Goal: Navigation & Orientation: Understand site structure

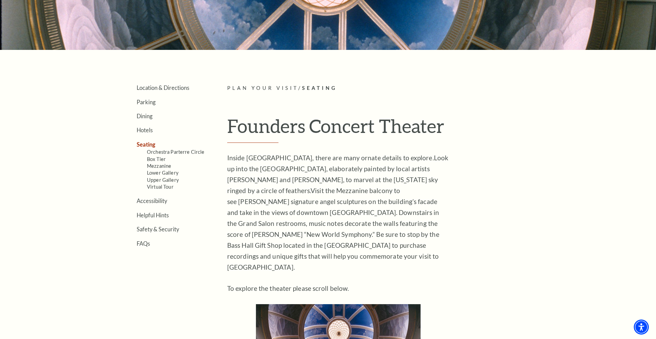
scroll to position [136, 0]
click at [178, 151] on link "Orchestra Parterre Circle" at bounding box center [176, 152] width 58 height 6
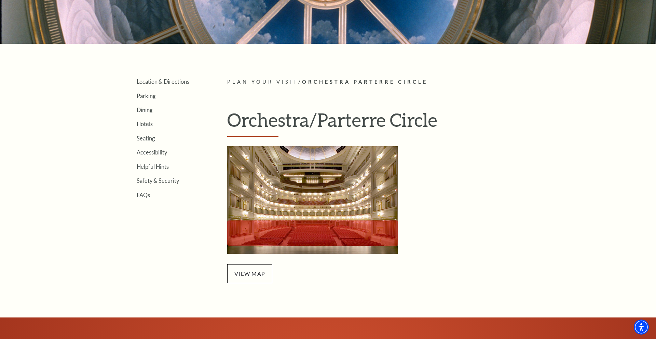
scroll to position [143, 0]
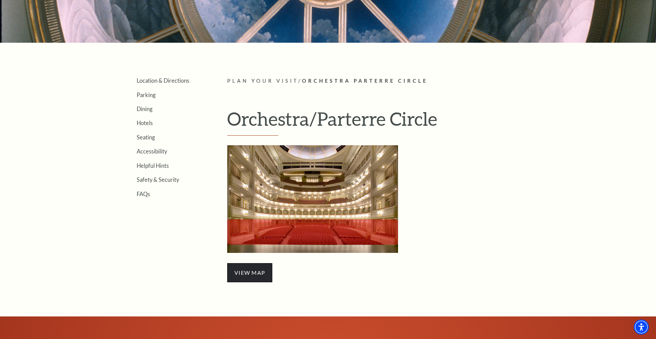
click at [240, 269] on span "view map" at bounding box center [249, 272] width 45 height 19
click at [145, 139] on link "Seating" at bounding box center [146, 137] width 18 height 6
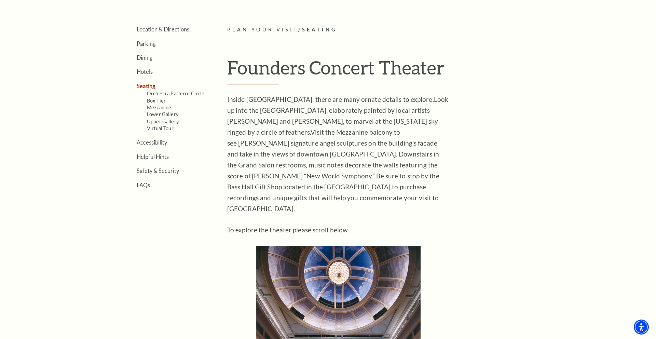
scroll to position [198, 0]
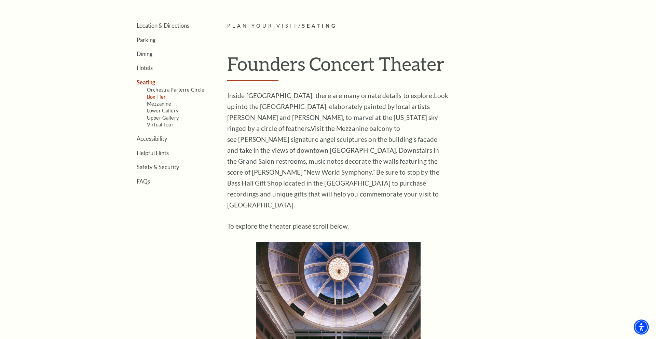
click at [158, 99] on link "Box Tier" at bounding box center [156, 97] width 19 height 6
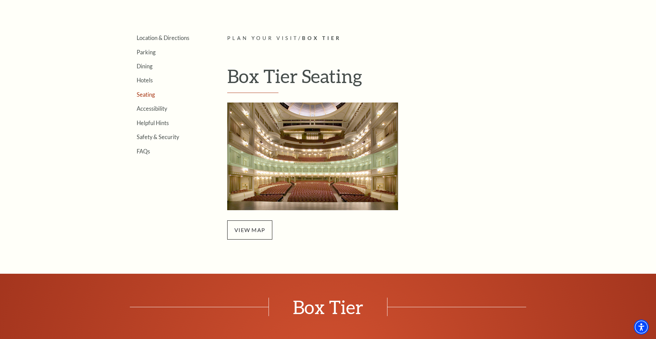
scroll to position [189, 0]
